Goal: Task Accomplishment & Management: Manage account settings

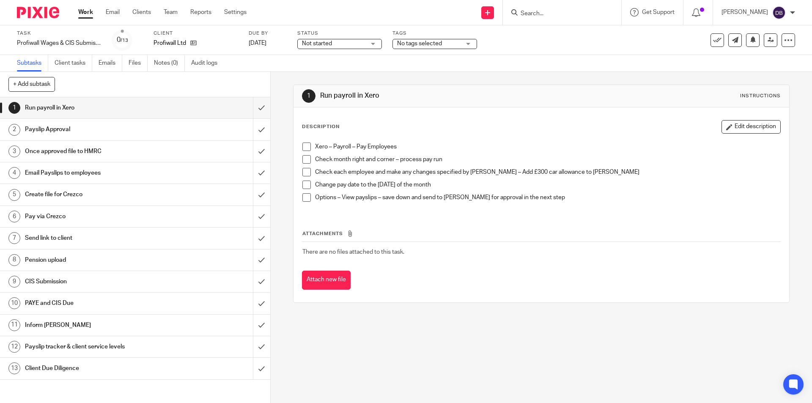
click at [305, 147] on span at bounding box center [306, 147] width 8 height 8
click at [305, 161] on span at bounding box center [306, 159] width 8 height 8
click at [305, 171] on span at bounding box center [306, 172] width 8 height 8
click at [302, 185] on span at bounding box center [306, 185] width 8 height 8
click at [304, 196] on span at bounding box center [306, 197] width 8 height 8
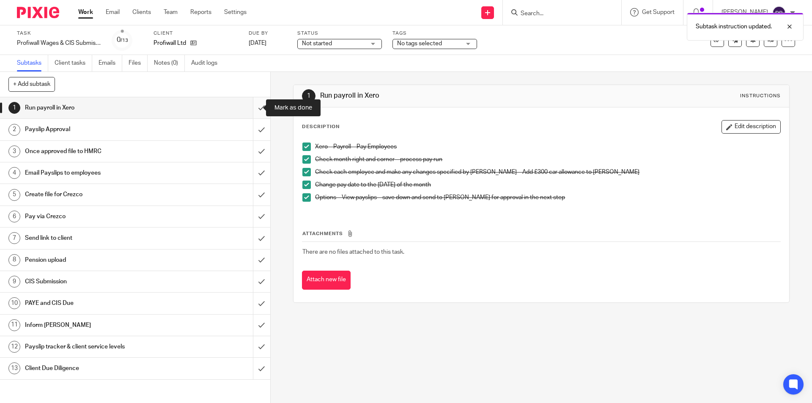
click at [253, 104] on input "submit" at bounding box center [135, 107] width 270 height 21
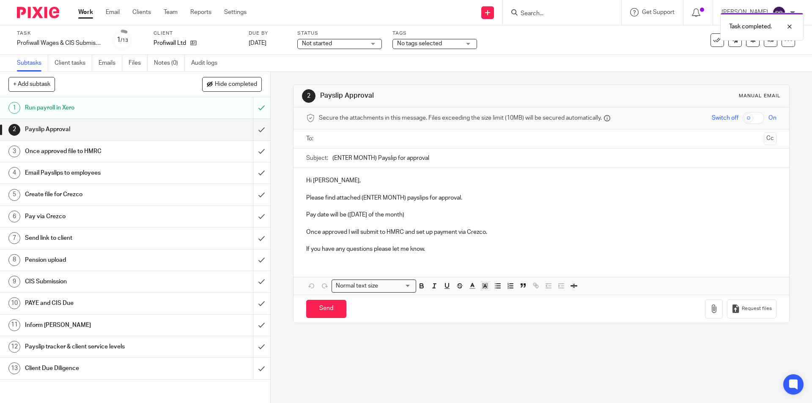
click at [351, 136] on input "text" at bounding box center [541, 139] width 438 height 10
click at [376, 157] on input "(ENTER MONTH) Payslip for approval" at bounding box center [554, 160] width 444 height 19
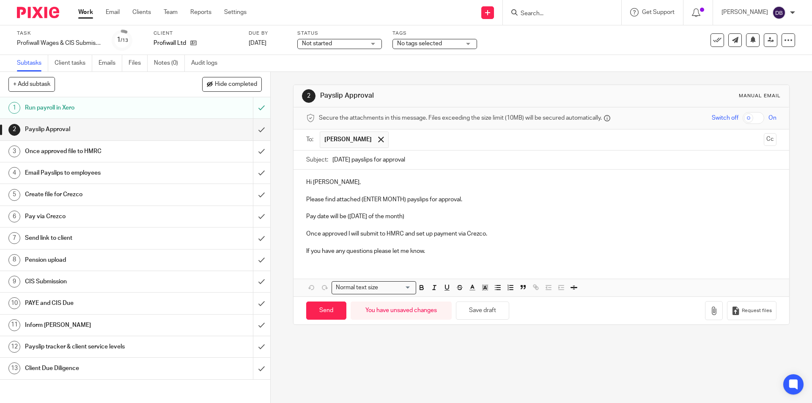
type input "August 2025 payslips for approval"
click at [532, 232] on p "As advised in your email this morning you are going to arrange payment of the s…" at bounding box center [541, 234] width 470 height 8
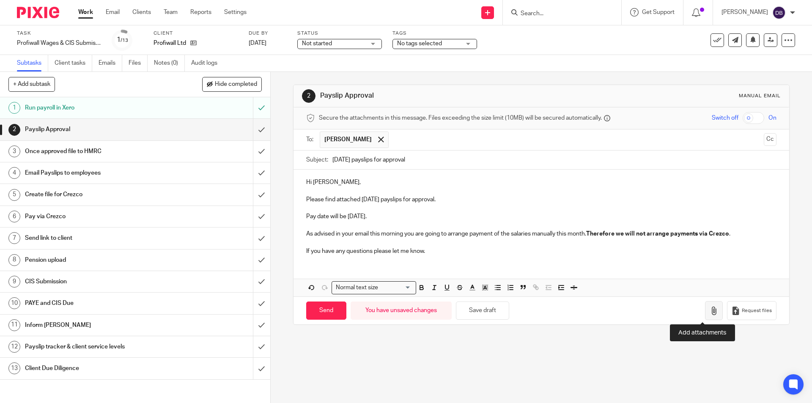
click at [710, 313] on icon "button" at bounding box center [714, 311] width 8 height 8
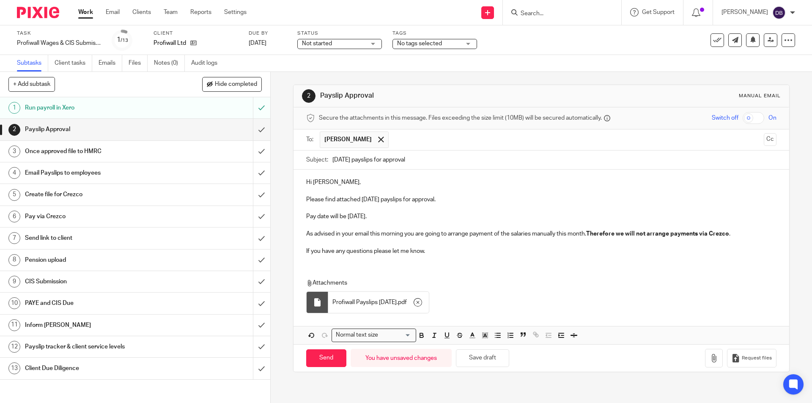
click at [306, 198] on p "Please find attached August 2025 payslips for approval." at bounding box center [541, 199] width 470 height 8
click at [282, 143] on div "2 Payslip Approval Manual email Secure the attachments in this message. Files e…" at bounding box center [541, 237] width 541 height 331
click at [465, 197] on p "Please find attached August 2025 payslips for approval." at bounding box center [541, 199] width 470 height 8
click at [321, 356] on input "Send" at bounding box center [326, 358] width 40 height 18
type input "Sent"
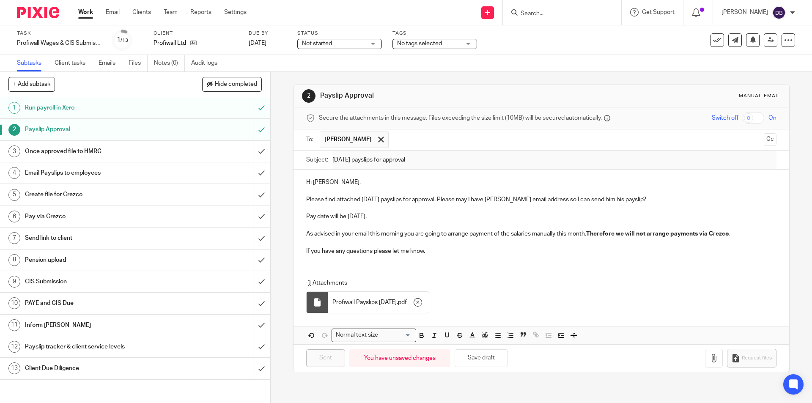
click at [183, 151] on div "Once approved file to HMRC" at bounding box center [134, 151] width 219 height 13
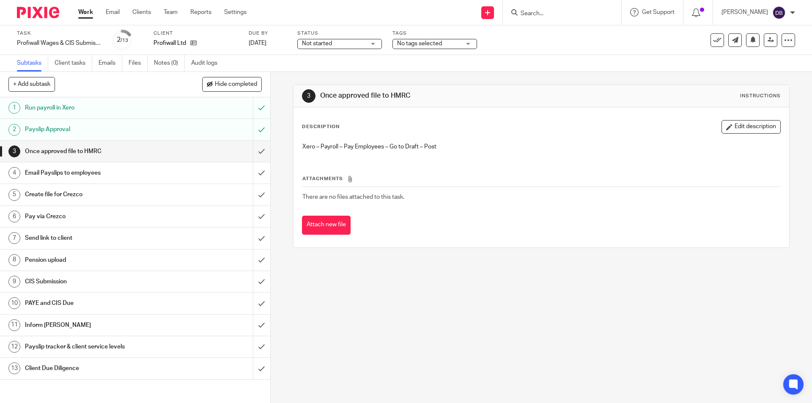
click at [354, 49] on div "Status Not started Not started Not started In progress 1" at bounding box center [339, 40] width 85 height 20
click at [352, 44] on span "Not started" at bounding box center [333, 43] width 63 height 9
click at [346, 74] on li "In progress" at bounding box center [340, 74] width 84 height 17
click at [436, 45] on span "No tags selected" at bounding box center [419, 44] width 45 height 6
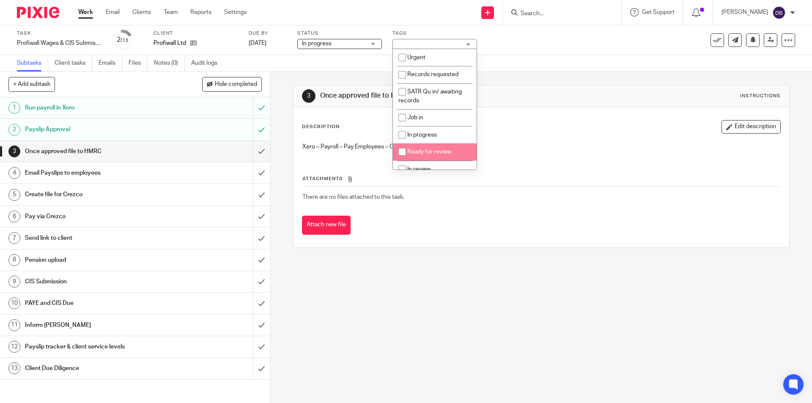
scroll to position [105, 0]
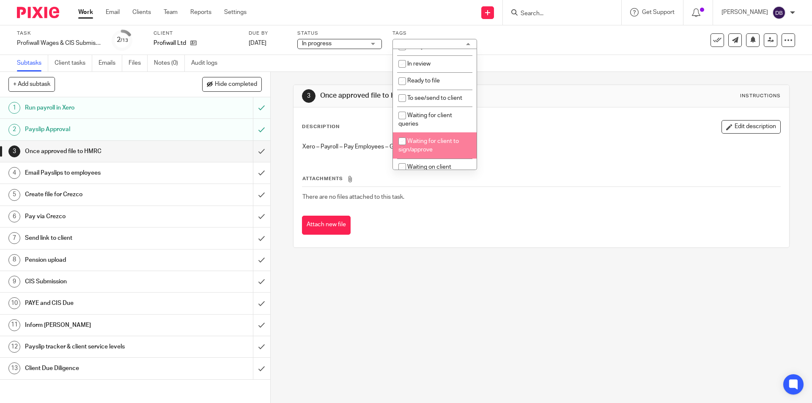
click at [420, 143] on span "Waiting for client to sign/approve" at bounding box center [428, 145] width 60 height 15
checkbox input "true"
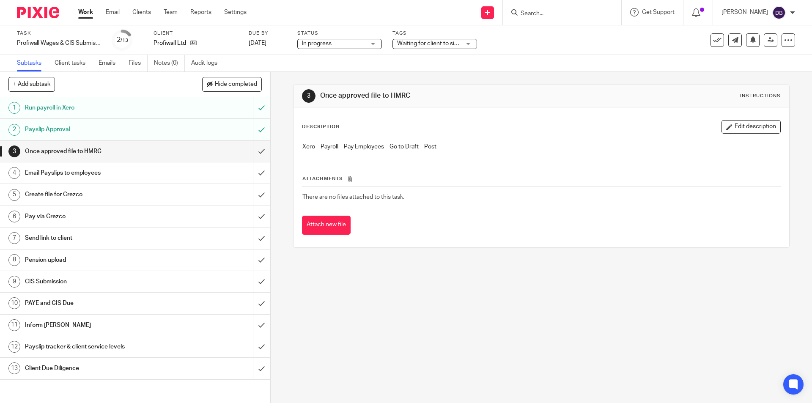
click at [277, 181] on div "3 Once approved file to HMRC Instructions Description Edit description Xero – P…" at bounding box center [541, 237] width 541 height 331
click at [163, 61] on link "Notes (0)" at bounding box center [169, 63] width 31 height 16
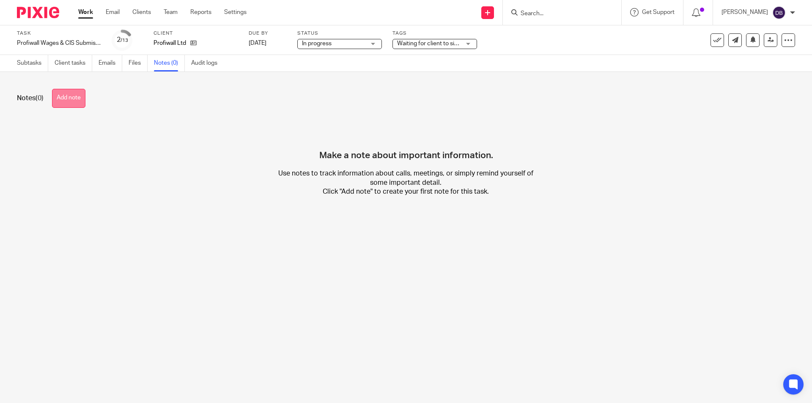
click at [64, 98] on button "Add note" at bounding box center [68, 98] width 33 height 19
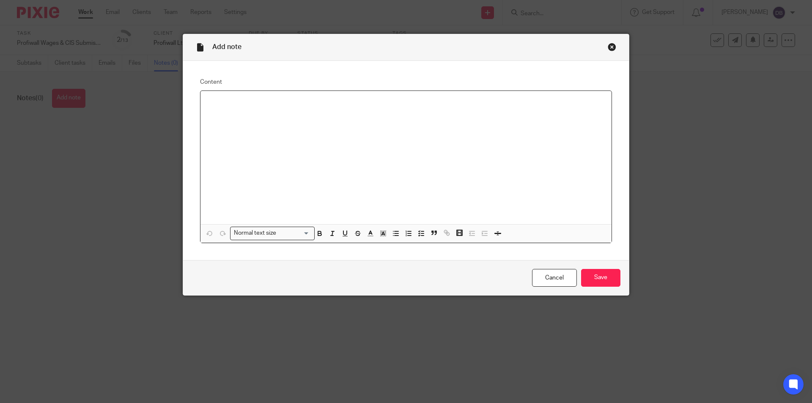
click at [348, 103] on p at bounding box center [406, 102] width 398 height 8
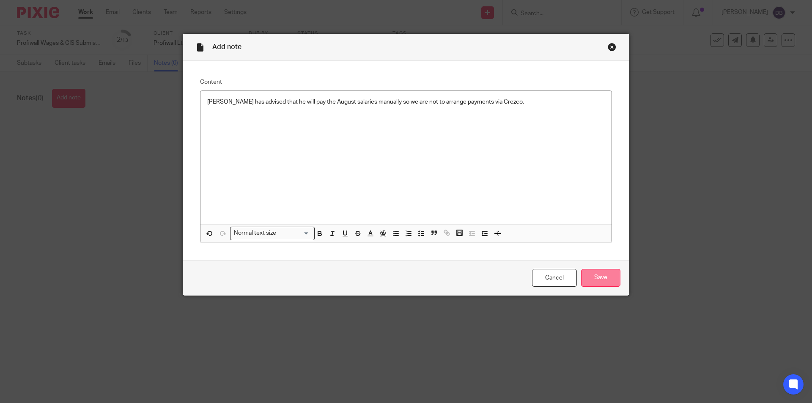
click at [601, 277] on input "Save" at bounding box center [600, 278] width 39 height 18
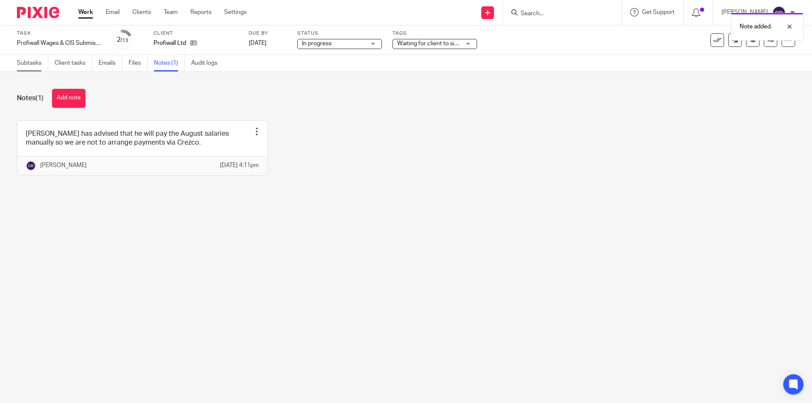
click at [33, 62] on link "Subtasks" at bounding box center [32, 63] width 31 height 16
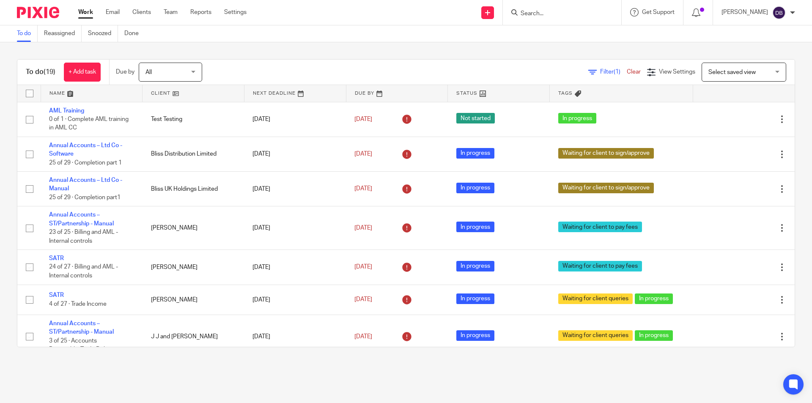
scroll to position [449, 0]
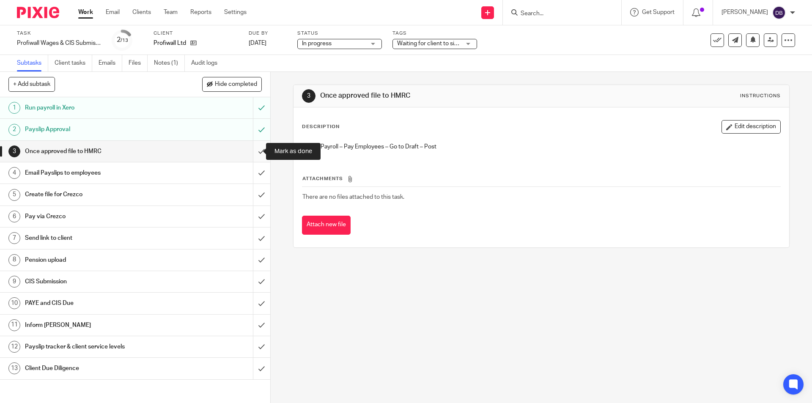
click at [252, 150] on input "submit" at bounding box center [135, 151] width 270 height 21
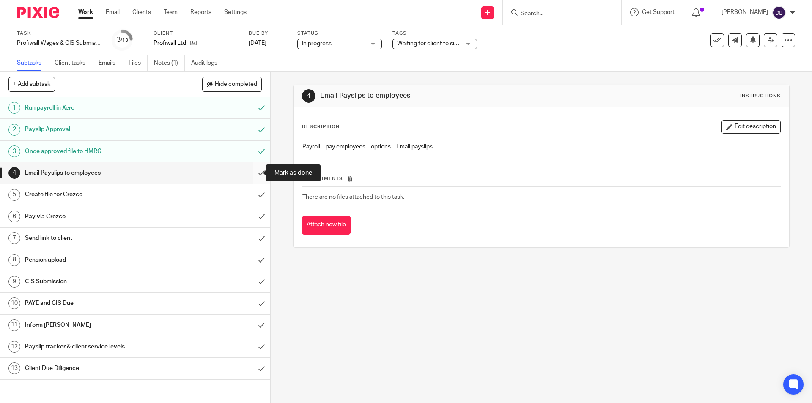
click at [251, 172] on input "submit" at bounding box center [135, 172] width 270 height 21
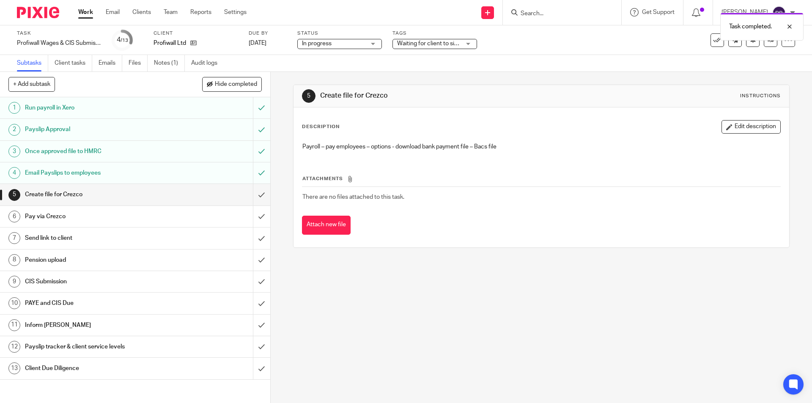
click at [202, 263] on div "Pension upload" at bounding box center [134, 260] width 219 height 13
